Goal: Task Accomplishment & Management: Manage account settings

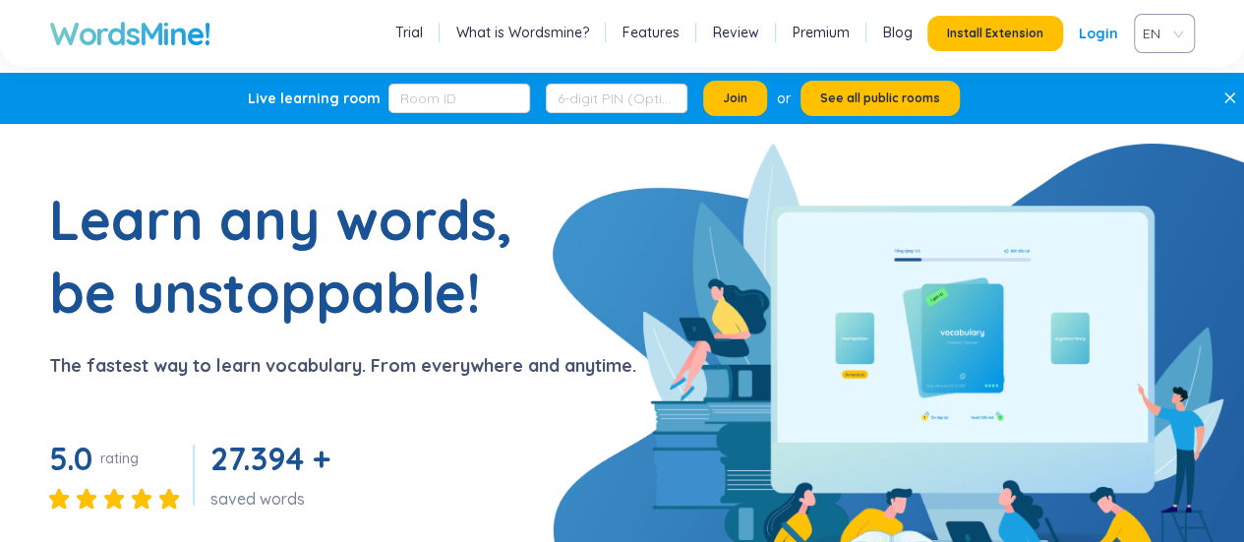
click at [647, 35] on link "Features" at bounding box center [651, 33] width 57 height 20
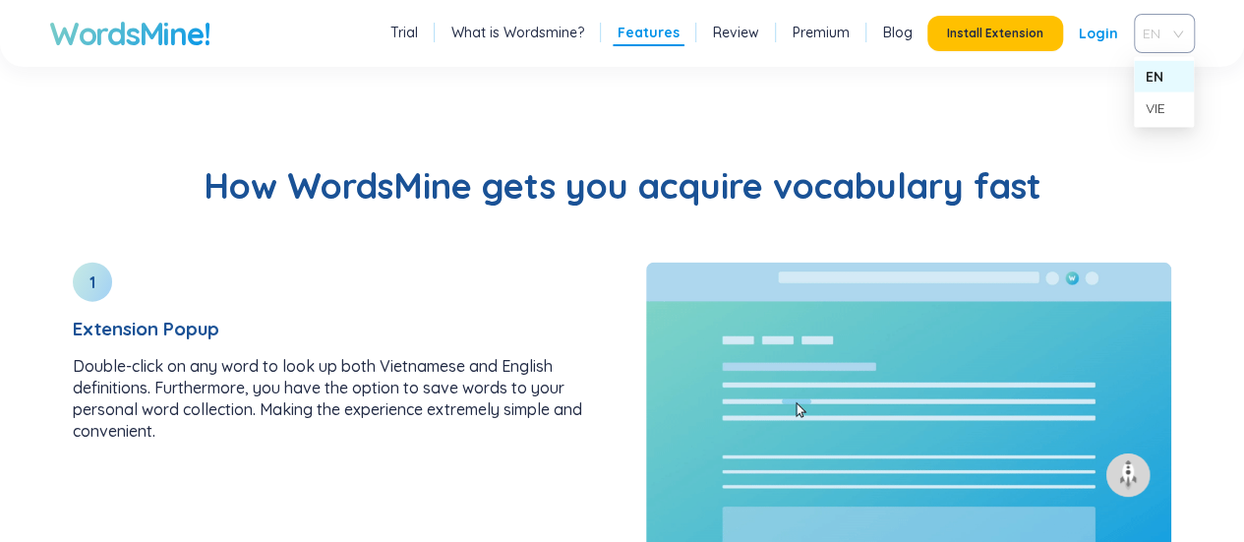
click at [1181, 35] on div "EN" at bounding box center [1164, 33] width 61 height 39
click at [1161, 100] on div "VIE" at bounding box center [1164, 108] width 36 height 22
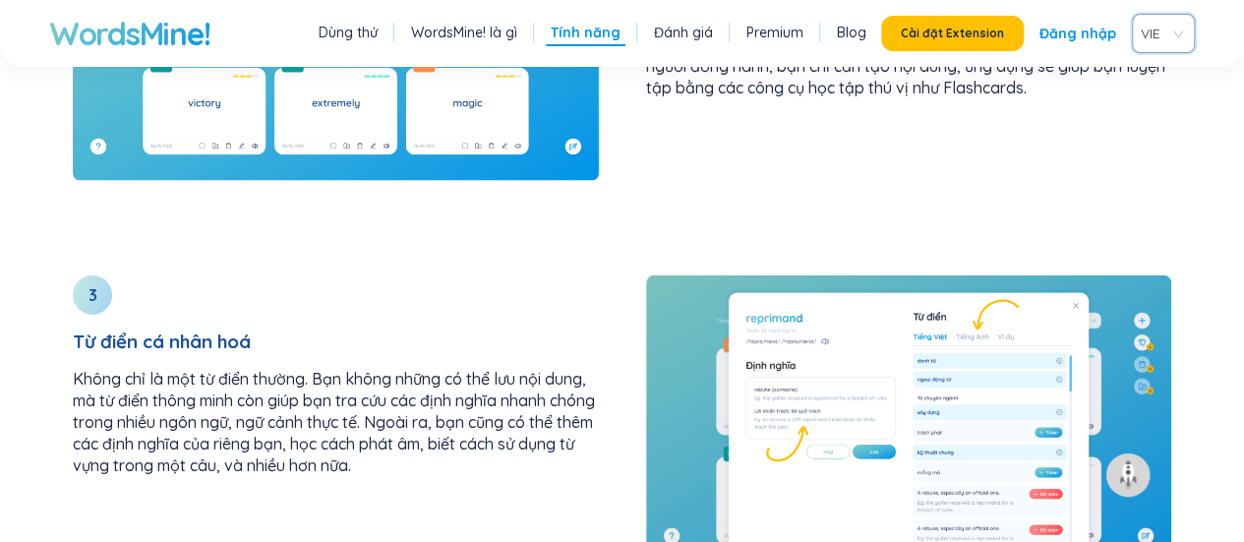
scroll to position [2990, 0]
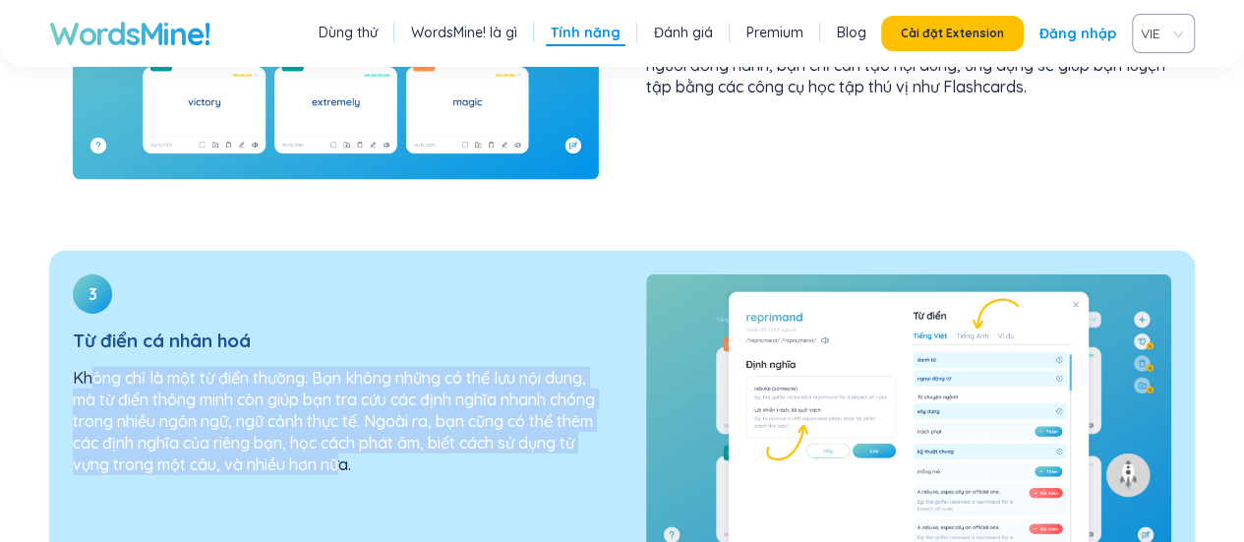
drag, startPoint x: 94, startPoint y: 306, endPoint x: 407, endPoint y: 391, distance: 324.1
click at [407, 391] on p "Không chỉ là một từ điển thường. Bạn không những có thể lưu nội dung, mà từ điể…" at bounding box center [336, 421] width 526 height 108
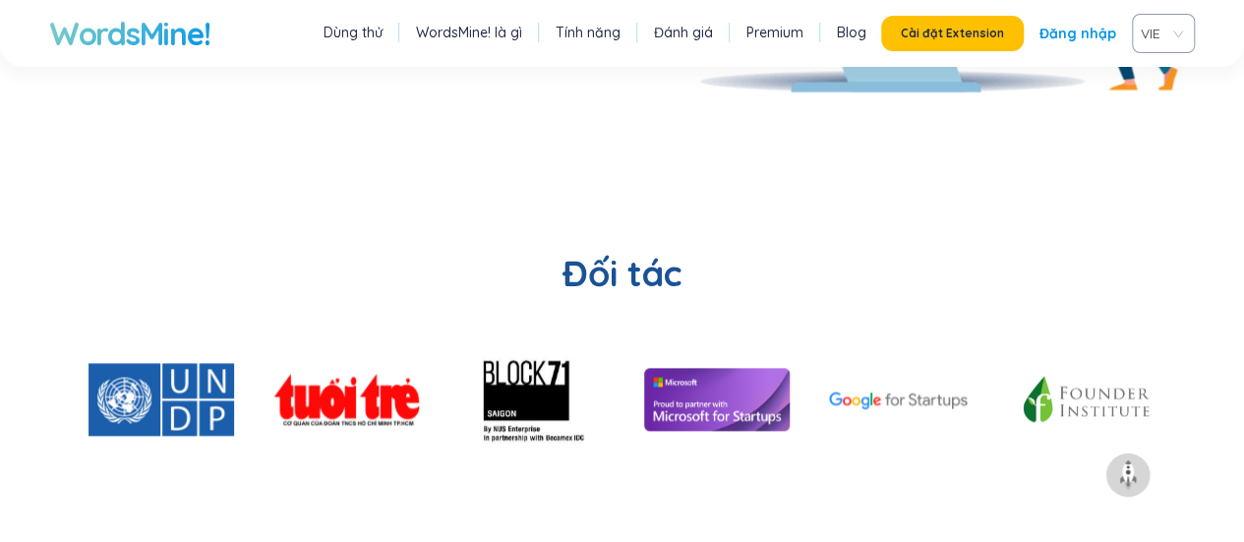
scroll to position [5055, 0]
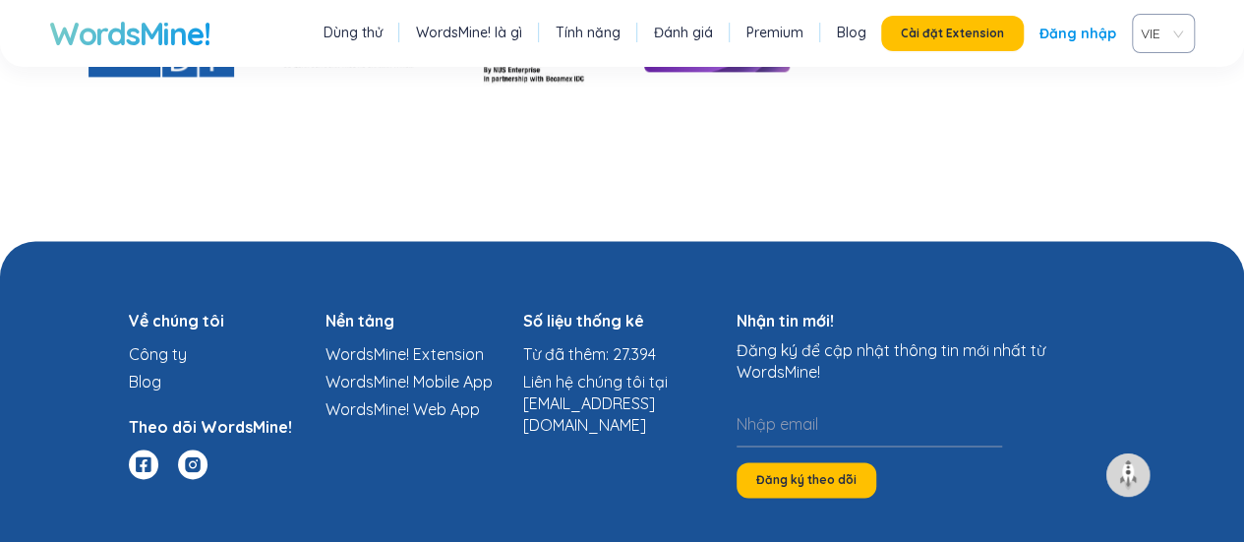
click at [440, 344] on link "WordsMine! Extension" at bounding box center [405, 354] width 158 height 20
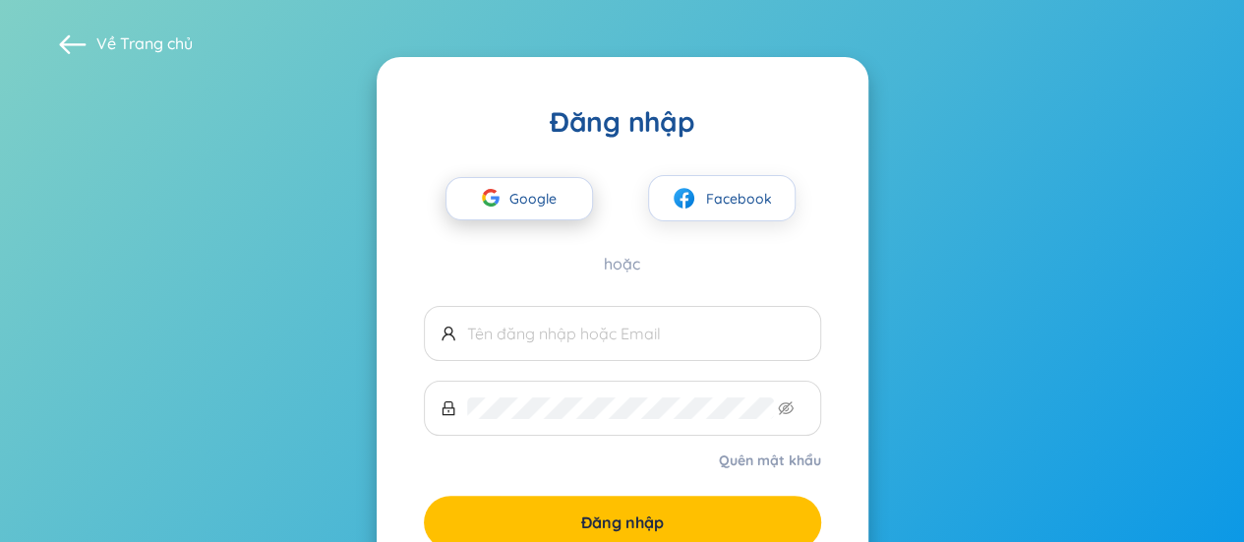
click at [527, 198] on span "Google" at bounding box center [538, 198] width 57 height 41
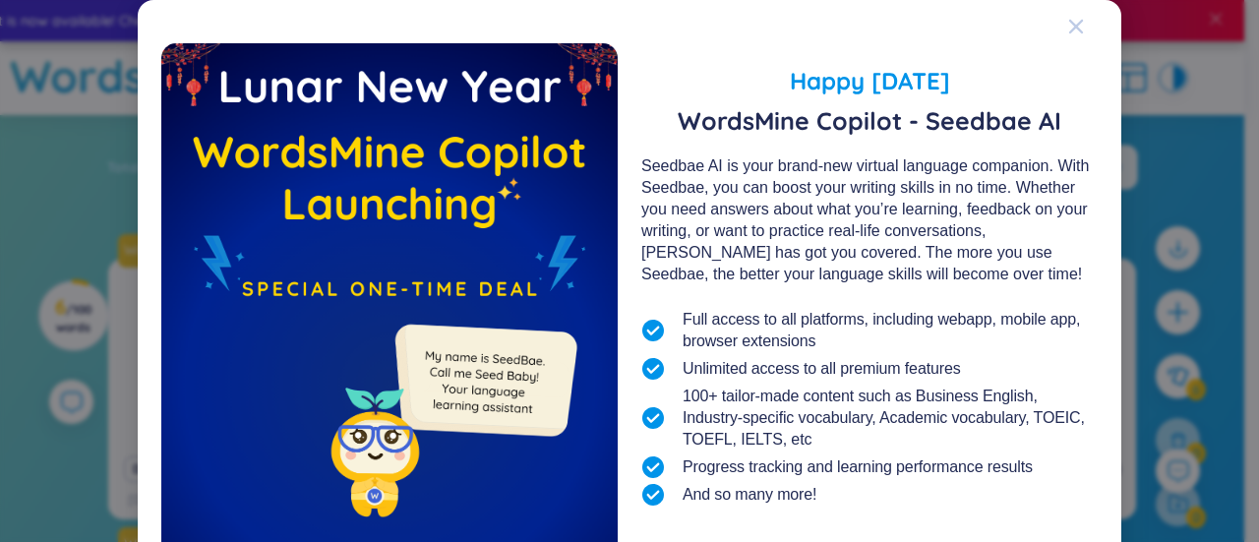
click at [1068, 37] on div "Close" at bounding box center [1076, 26] width 16 height 53
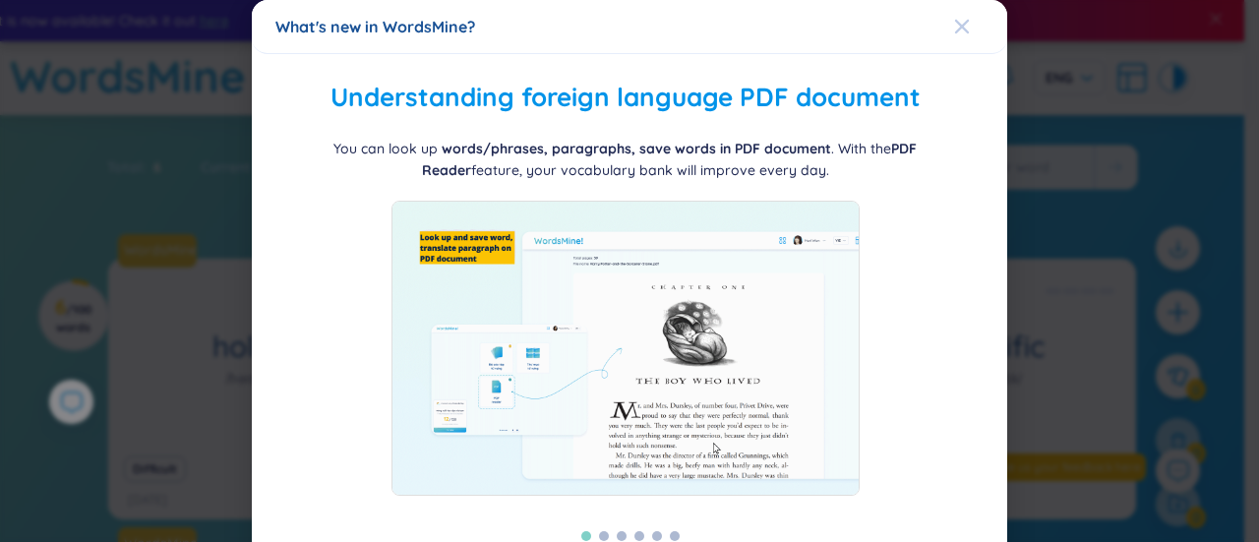
click at [954, 22] on icon "Close" at bounding box center [962, 27] width 16 height 16
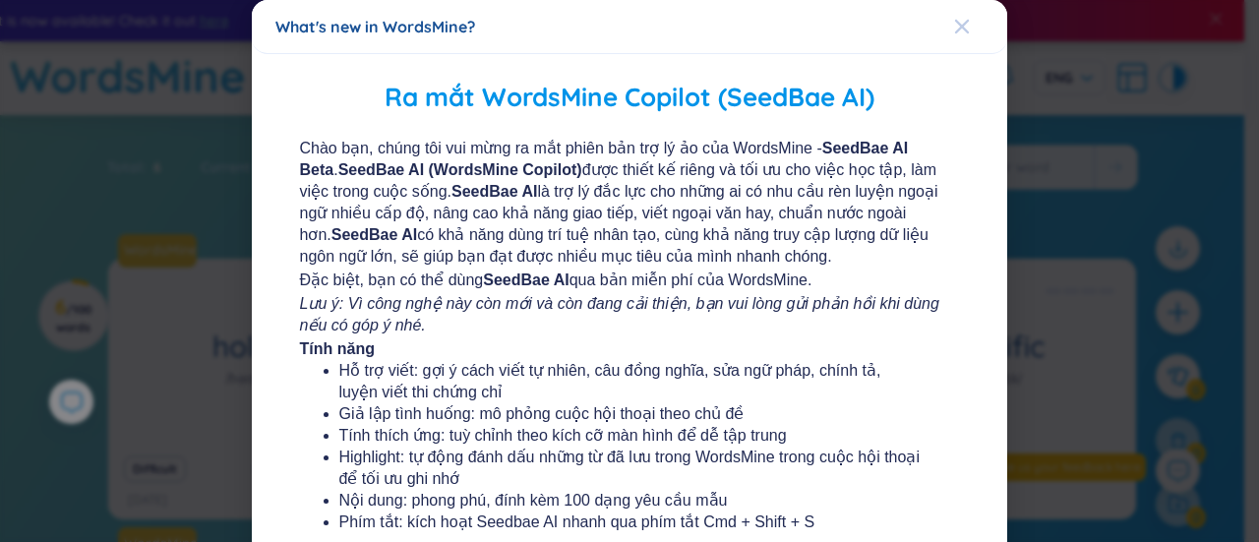
click at [957, 32] on icon "Close" at bounding box center [962, 27] width 16 height 16
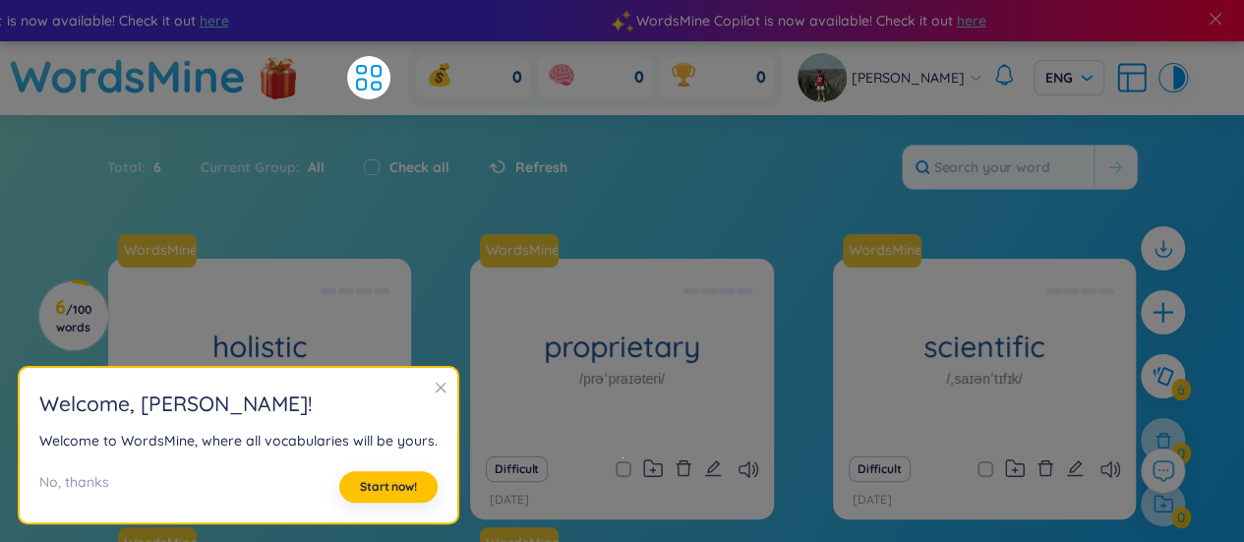
click at [440, 392] on icon "close" at bounding box center [441, 388] width 14 height 14
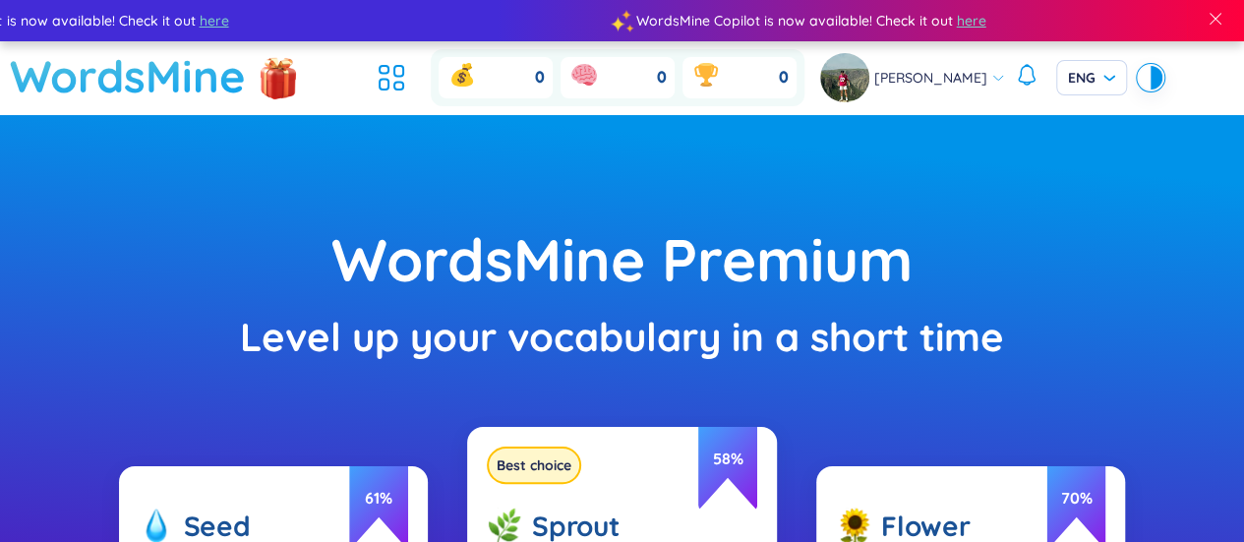
click at [170, 69] on h1 "WordsMine" at bounding box center [128, 76] width 236 height 70
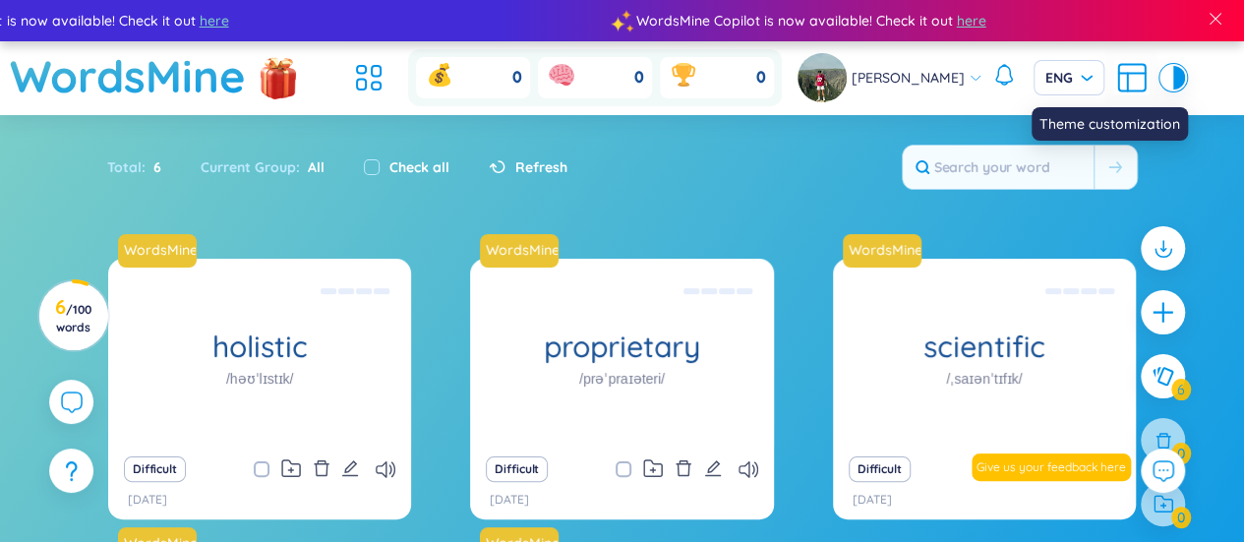
click at [1177, 86] on div at bounding box center [1180, 78] width 12 height 24
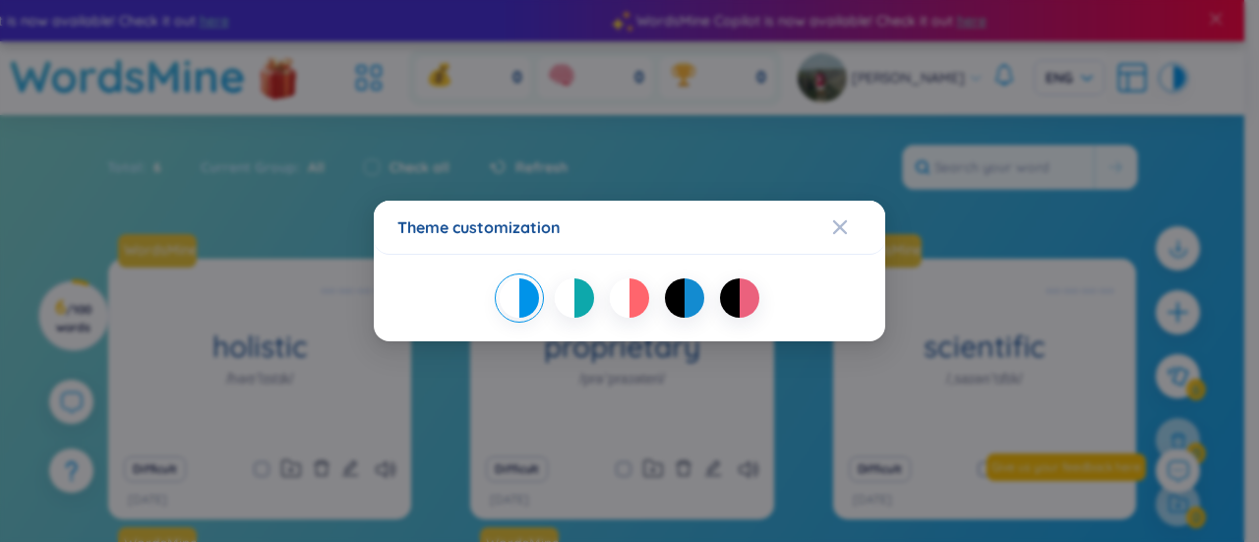
click at [1177, 86] on div "Theme customization" at bounding box center [629, 271] width 1259 height 542
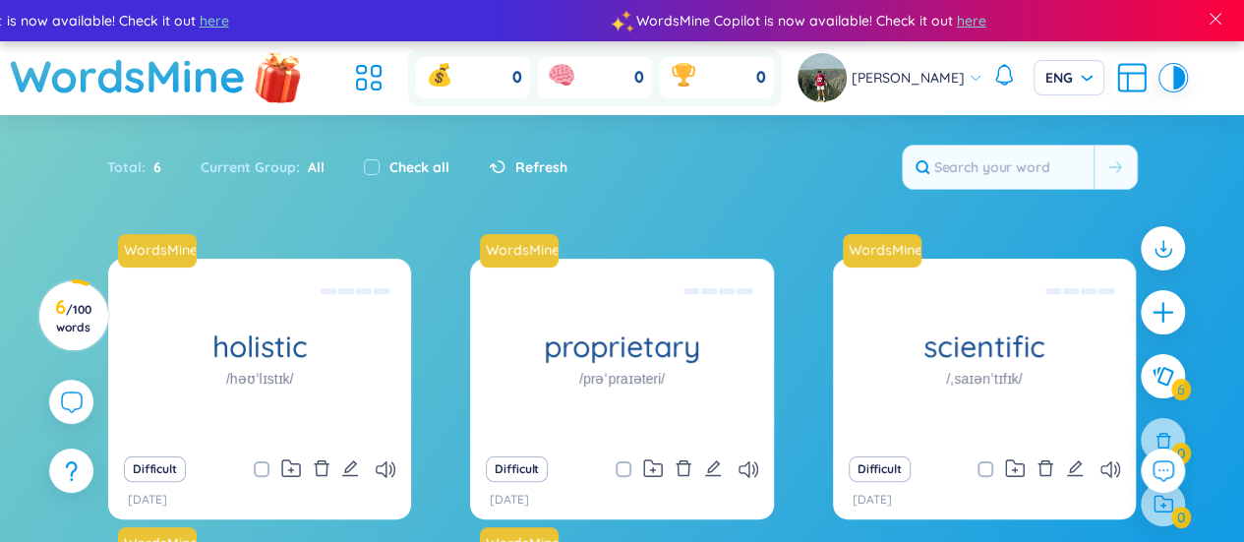
click at [282, 87] on img at bounding box center [278, 76] width 59 height 78
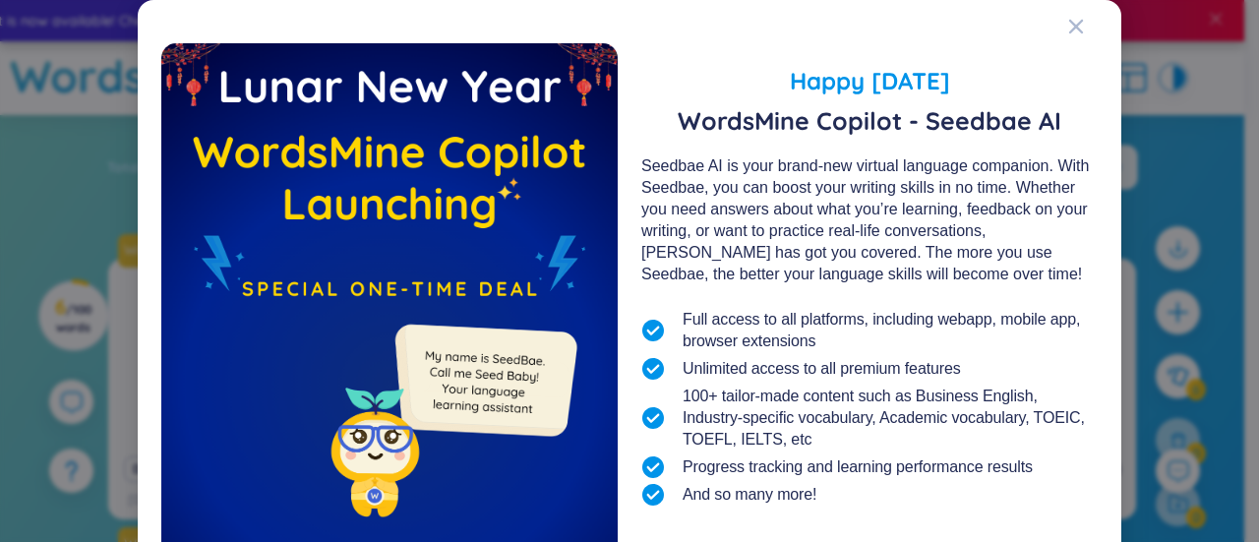
scroll to position [247, 0]
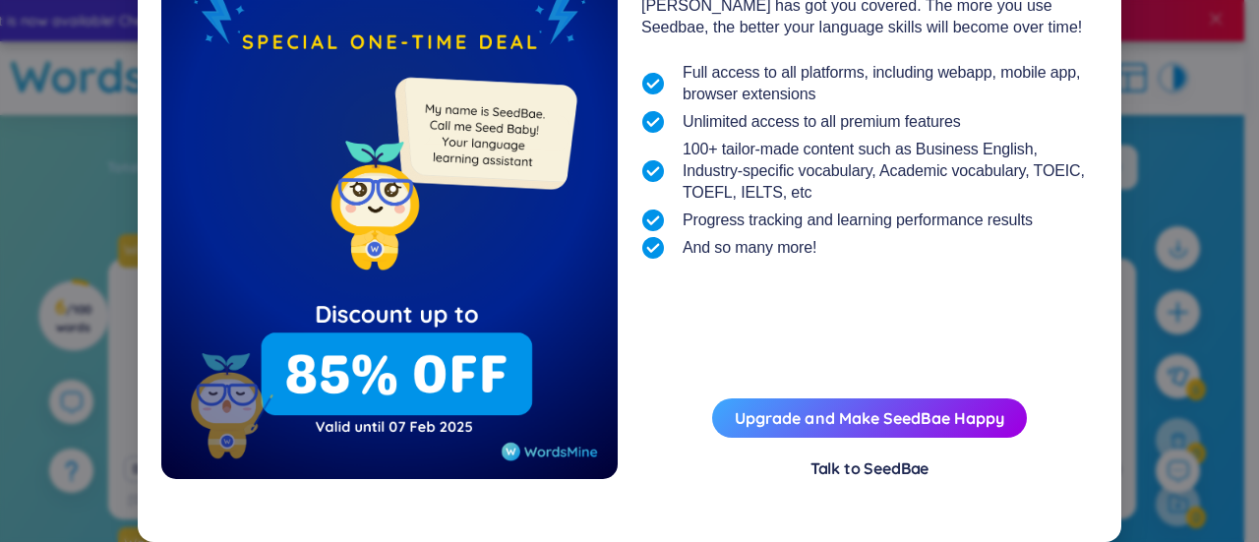
click at [26, 255] on div "Happy Lunar New Year 2025 WordsMine Copilot - Seedbae AI Seedbae AI is your bra…" at bounding box center [629, 271] width 1259 height 542
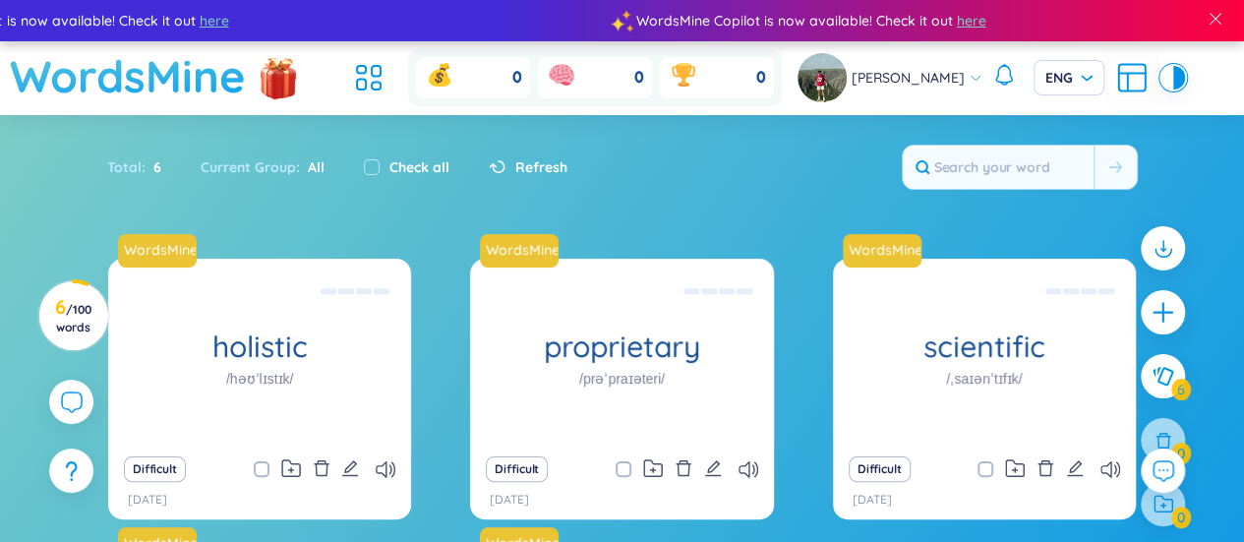
click at [75, 76] on h1 "WordsMine" at bounding box center [128, 76] width 236 height 70
click at [956, 20] on span "here" at bounding box center [971, 21] width 30 height 22
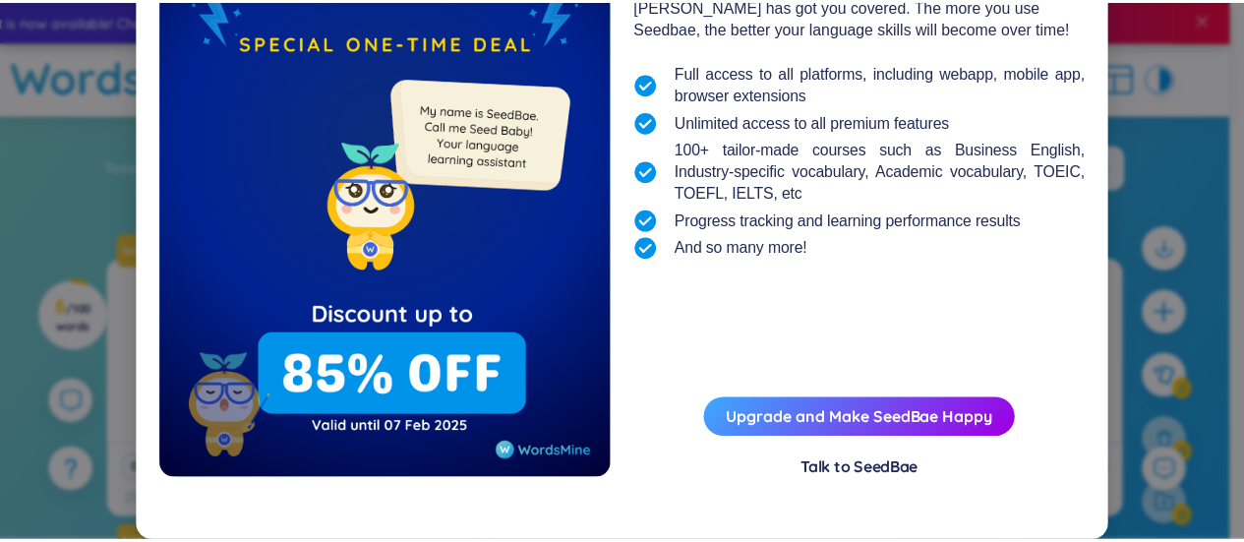
scroll to position [0, 0]
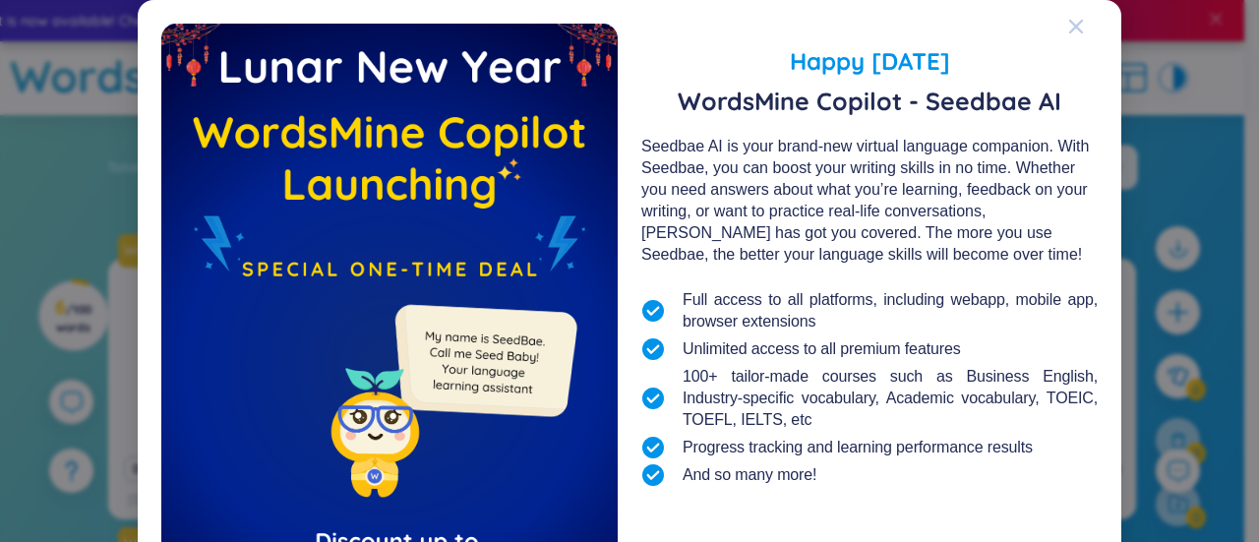
click at [1069, 27] on icon "Close" at bounding box center [1076, 27] width 14 height 14
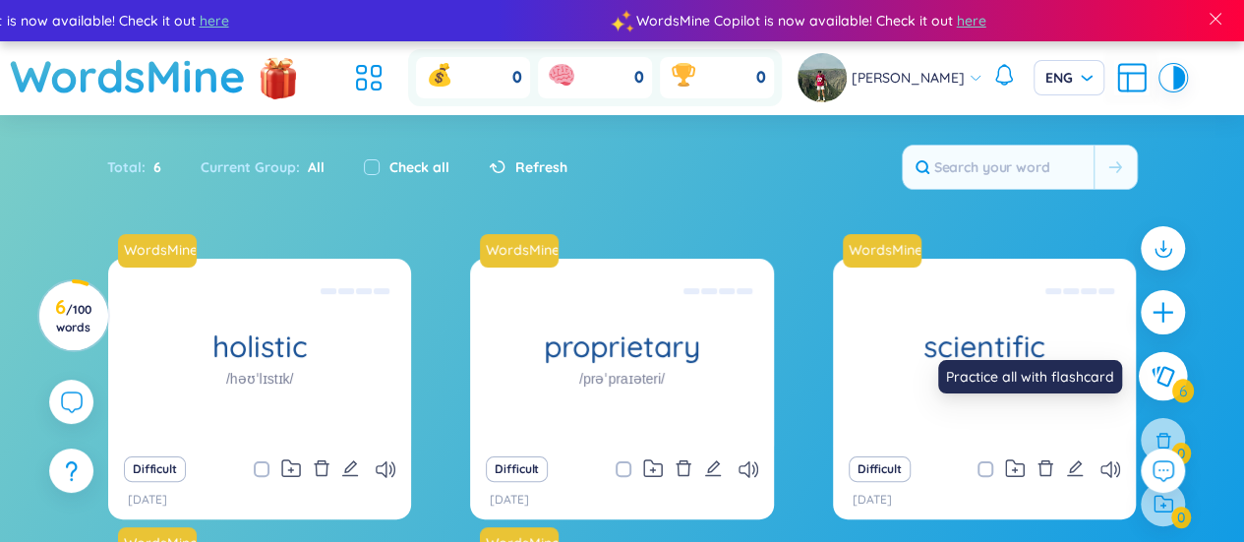
click at [1151, 379] on icon at bounding box center [1163, 377] width 24 height 22
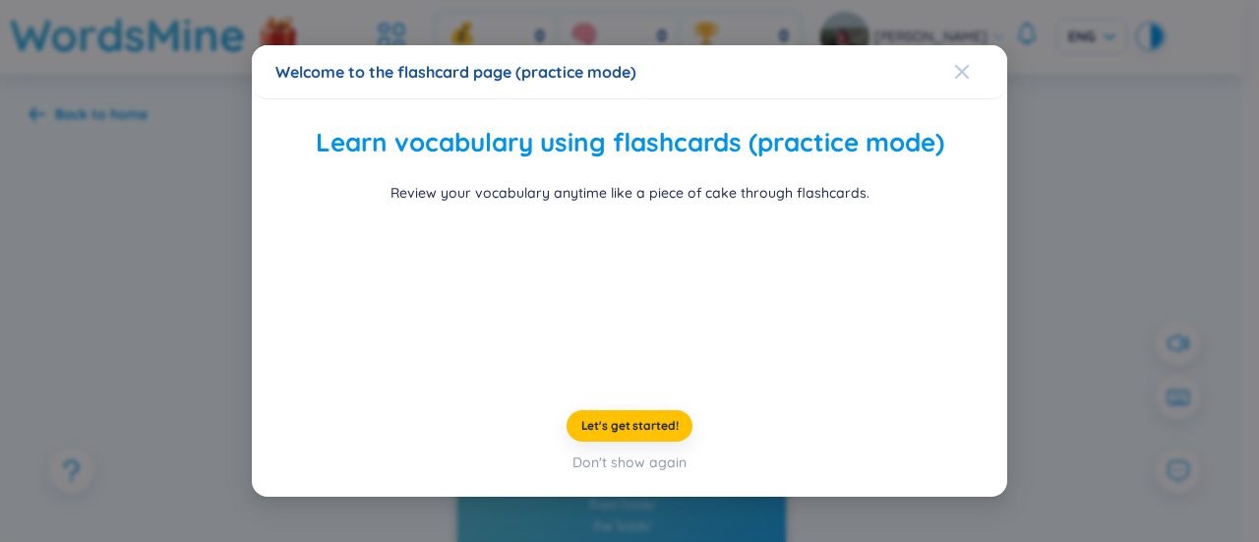
click at [954, 64] on icon "Close" at bounding box center [962, 72] width 16 height 16
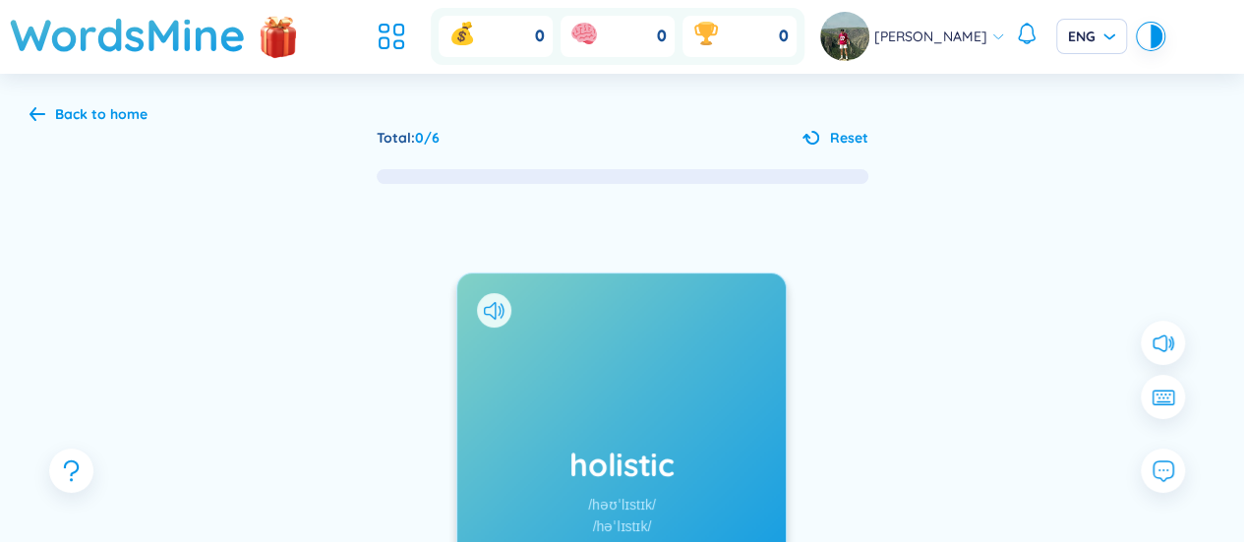
click at [29, 116] on div "Back to home Total : 0 / 6 Reset holistic /həʊˈlɪstɪk/ /həˈlɪstɪk/ Added at 7/9…" at bounding box center [622, 468] width 1244 height 789
click at [39, 116] on icon at bounding box center [38, 113] width 16 height 15
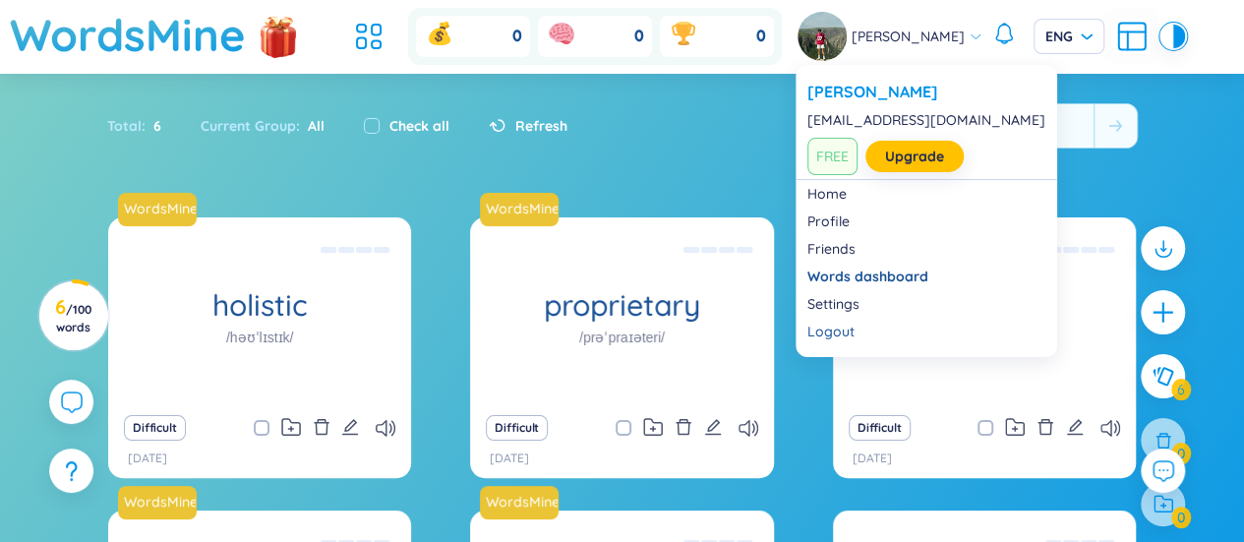
click at [948, 38] on span "Bùi Trần Hải Long" at bounding box center [908, 37] width 113 height 22
click at [845, 302] on link "Settings" at bounding box center [927, 304] width 238 height 20
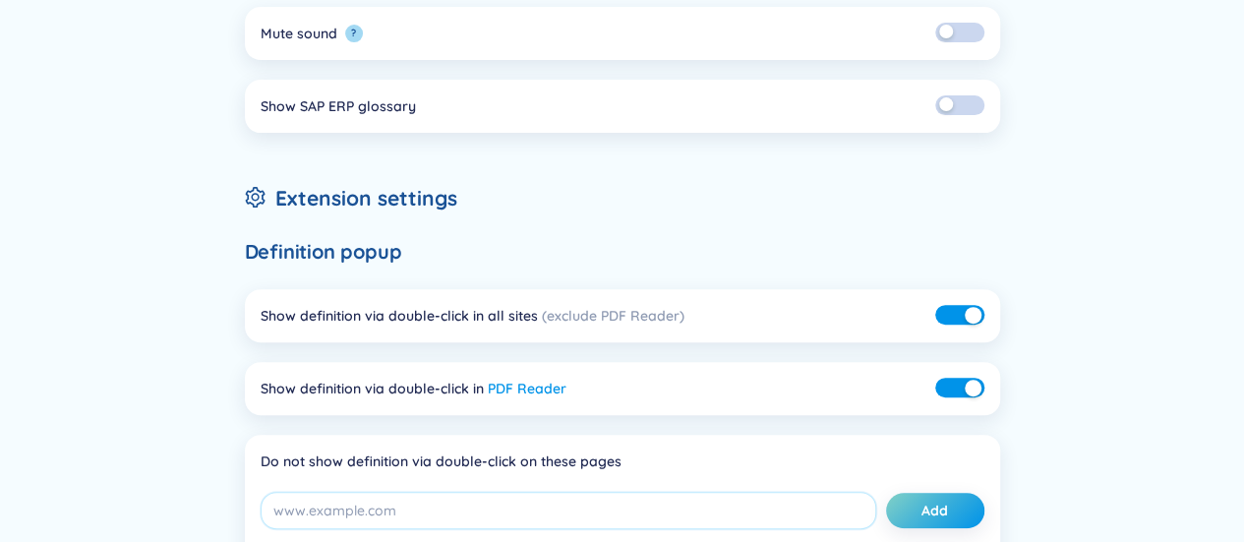
scroll to position [236, 0]
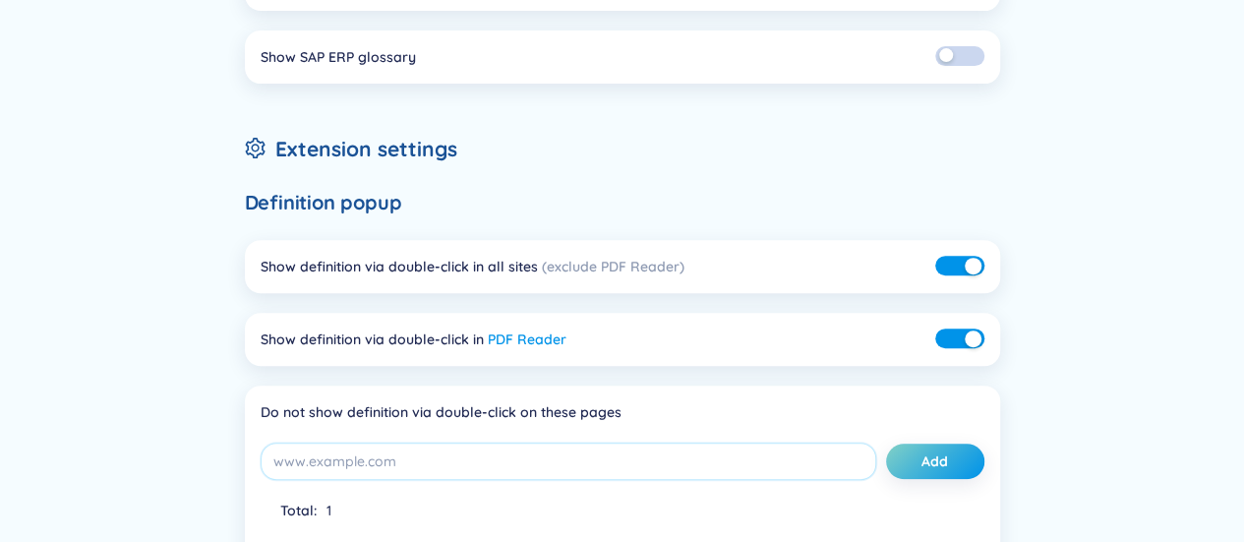
click at [504, 333] on link "PDF Reader" at bounding box center [527, 340] width 79 height 18
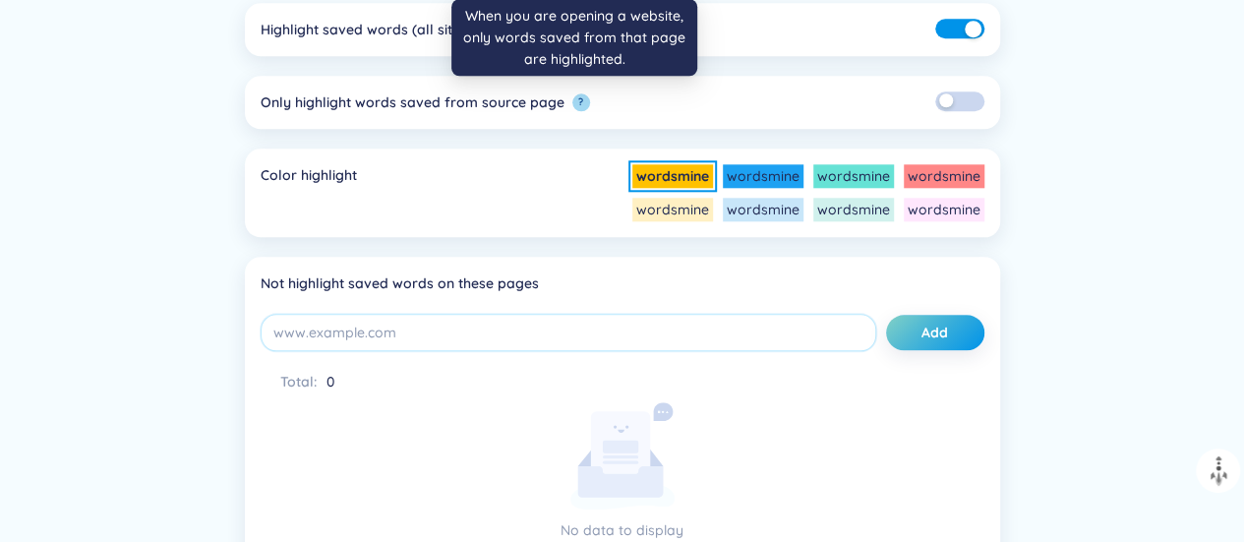
scroll to position [949, 0]
